Goal: Task Accomplishment & Management: Manage account settings

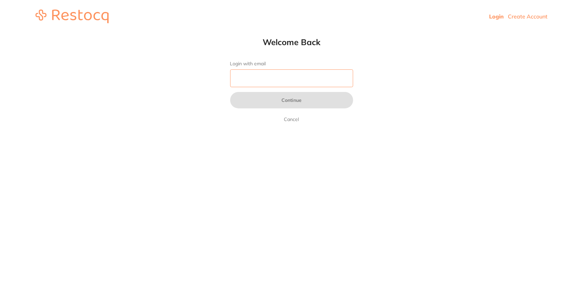
click at [314, 77] on input "Login with email" at bounding box center [291, 78] width 123 height 18
type input "[EMAIL_ADDRESS][DOMAIN_NAME]"
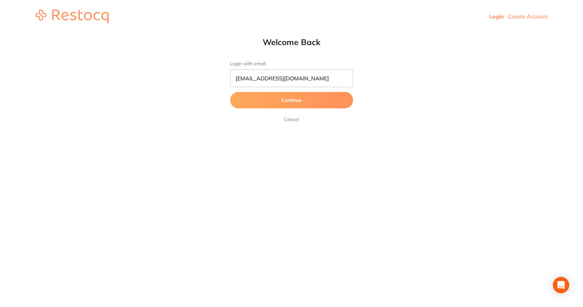
click at [260, 101] on button "Continue" at bounding box center [291, 100] width 123 height 16
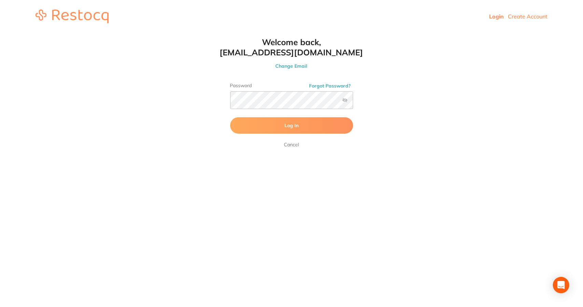
click at [281, 124] on button "Log In" at bounding box center [291, 125] width 123 height 16
